Goal: Task Accomplishment & Management: Manage account settings

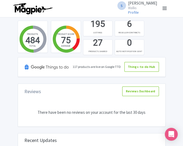
click at [152, 42] on div "195 LISTINGS 6 RESELLER CONTRACTS 27 PRODUCTS SHARED 0 AUTO NOTIFICATION SENT" at bounding box center [123, 39] width 85 height 36
click at [162, 10] on link at bounding box center [164, 8] width 9 height 9
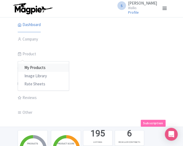
click at [32, 65] on link "My Products" at bounding box center [43, 68] width 51 height 8
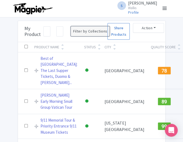
click at [93, 30] on button "Filter by Collections" at bounding box center [90, 31] width 39 height 10
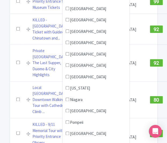
scroll to position [134, 0]
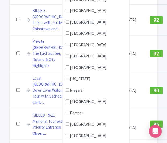
click at [72, 93] on li "Niagara" at bounding box center [95, 92] width 67 height 12
click at [74, 88] on label "Niagara" at bounding box center [76, 90] width 13 height 6
click at [69, 88] on input "Niagara" at bounding box center [67, 89] width 3 height 3
checkbox input "true"
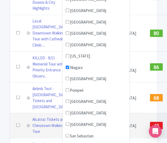
scroll to position [295, 0]
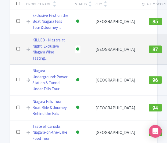
scroll to position [0, 0]
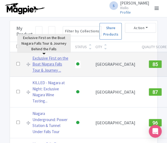
click at [44, 69] on link "Exclusive First on the Boat Niagara Falls Tour & Journey ..." at bounding box center [50, 64] width 36 height 18
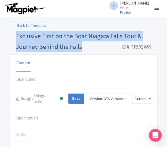
drag, startPoint x: 79, startPoint y: 46, endPoint x: 15, endPoint y: 35, distance: 64.9
click at [15, 35] on h1 "Exclusive First on the Boat Niagara Falls Tour & Journey Behind the Falls ID# T…" at bounding box center [84, 43] width 148 height 24
copy span "Exclusive First on the Boat Niagara Falls Tour & Journey Behind the Falls"
click at [29, 26] on link "← Back to Products" at bounding box center [29, 26] width 38 height 10
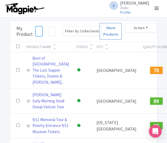
click at [37, 30] on input "search" at bounding box center [38, 31] width 7 height 10
type input "niagara"
click at [52, 32] on input "search" at bounding box center [51, 31] width 7 height 10
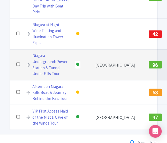
scroll to position [214, 0]
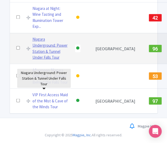
click at [46, 61] on link "Niagara Underground: Power Station & Tunnel Under Falls Tour" at bounding box center [50, 48] width 36 height 24
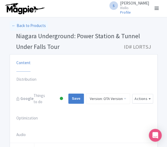
click at [44, 44] on span "Niagara Underground: Power Station & Tunnel Under Falls Tour" at bounding box center [78, 41] width 124 height 19
click at [44, 43] on span "Niagara Underground: Power Station & Tunnel Under Falls Tour" at bounding box center [78, 41] width 124 height 19
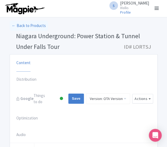
click at [43, 36] on span "Niagara Underground: Power Station & Tunnel Under Falls Tour" at bounding box center [78, 41] width 124 height 19
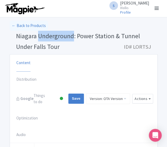
click at [43, 36] on span "Niagara Underground: Power Station & Tunnel Under Falls Tour" at bounding box center [78, 41] width 124 height 19
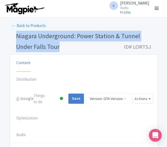
click at [43, 36] on span "Niagara Underground: Power Station & Tunnel Under Falls Tour" at bounding box center [78, 41] width 124 height 19
copy h1 "Niagara Underground: Power Station & Tunnel Under Falls Tour"
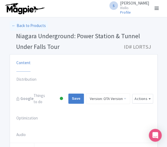
drag, startPoint x: 58, startPoint y: 19, endPoint x: 57, endPoint y: 23, distance: 4.8
click at [36, 25] on link "← Back to Products" at bounding box center [29, 26] width 38 height 10
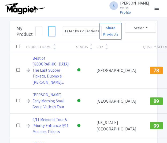
click at [51, 31] on input "search" at bounding box center [51, 31] width 7 height 10
type input "first maid"
click button "Search" at bounding box center [0, 0] width 0 height 0
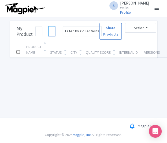
click at [52, 31] on input "first maid" at bounding box center [51, 31] width 7 height 10
click at [38, 30] on input "search" at bounding box center [38, 31] width 7 height 10
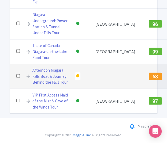
scroll to position [336, 0]
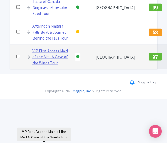
type input "niagara"
click at [42, 66] on link "VIP First Access Maid of the Mist & Cave of the Winds Tour" at bounding box center [50, 57] width 36 height 18
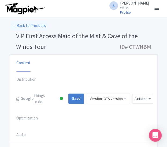
click at [49, 36] on span "VIP First Access Maid of the Mist & Cave of the Winds Tour" at bounding box center [77, 41] width 122 height 19
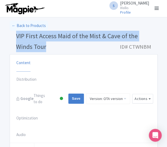
click at [49, 36] on span "VIP First Access Maid of the Mist & Cave of the Winds Tour" at bounding box center [77, 41] width 122 height 19
copy h1 "VIP First Access Maid of the Mist & Cave of the Winds Tour"
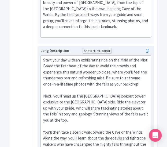
scroll to position [295, 0]
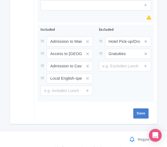
drag, startPoint x: 43, startPoint y: 56, endPoint x: 118, endPoint y: 135, distance: 109.4
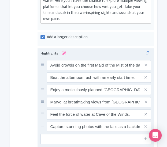
type trix-editor "<lor>Ipsum dolo sit amet co adipiscingel sedd ei tem Inci ut lab Etdo. Magna al…"
copy div "Lorem ipsu dol sita co adipiscingel sedd ei tem Inci ut lab Etdo. Magna ali eni…"
